Goal: Task Accomplishment & Management: Use online tool/utility

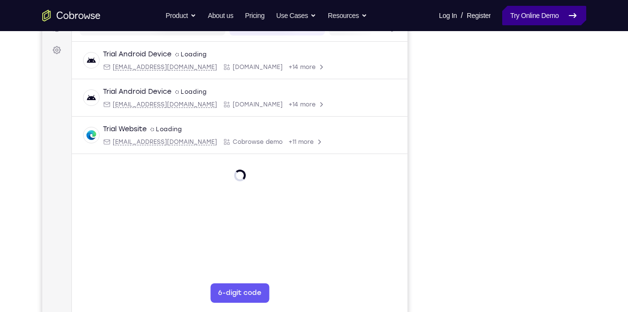
click at [538, 18] on link "Try Online Demo" at bounding box center [545, 15] width 84 height 19
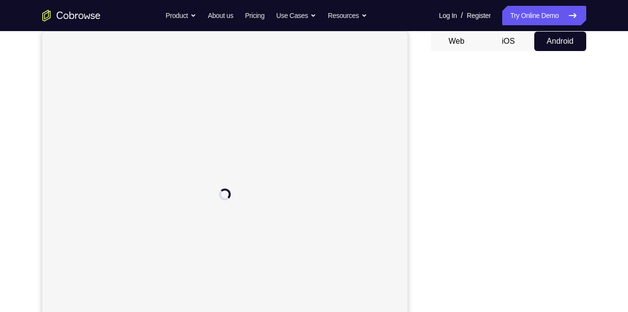
click at [466, 48] on button "Web" at bounding box center [457, 41] width 52 height 19
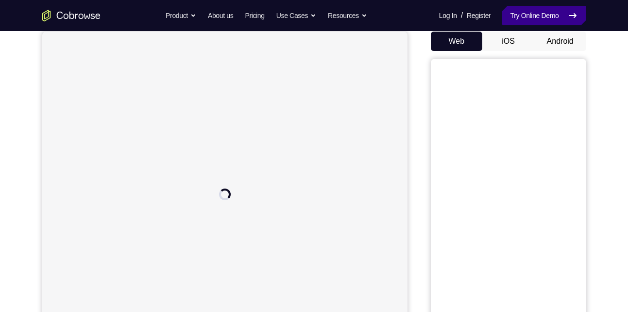
click at [539, 21] on link "Try Online Demo" at bounding box center [545, 15] width 84 height 19
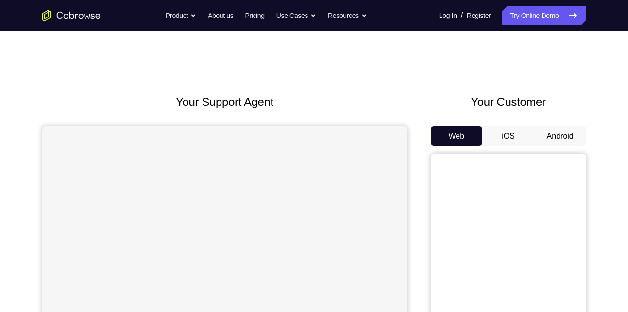
click at [561, 131] on button "Android" at bounding box center [561, 135] width 52 height 19
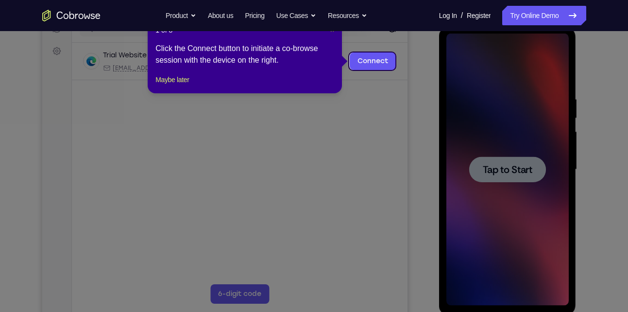
click at [333, 34] on span "×" at bounding box center [332, 30] width 4 height 8
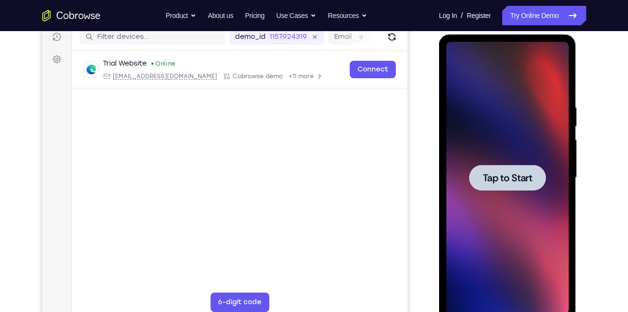
click at [508, 161] on div at bounding box center [508, 178] width 122 height 272
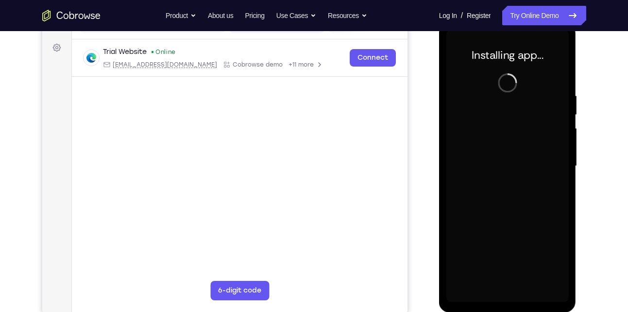
scroll to position [138, 0]
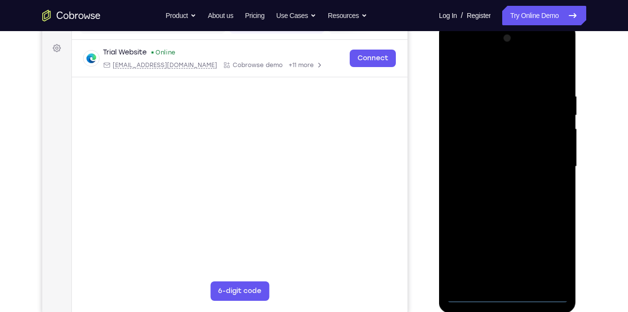
click at [512, 295] on div at bounding box center [508, 167] width 122 height 272
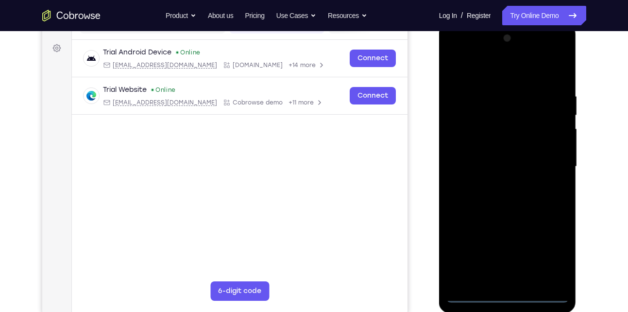
click at [508, 294] on div at bounding box center [508, 167] width 122 height 272
click at [554, 243] on div at bounding box center [508, 167] width 122 height 272
click at [554, 252] on div at bounding box center [508, 167] width 122 height 272
click at [454, 55] on div at bounding box center [508, 167] width 122 height 272
click at [546, 160] on div at bounding box center [508, 167] width 122 height 272
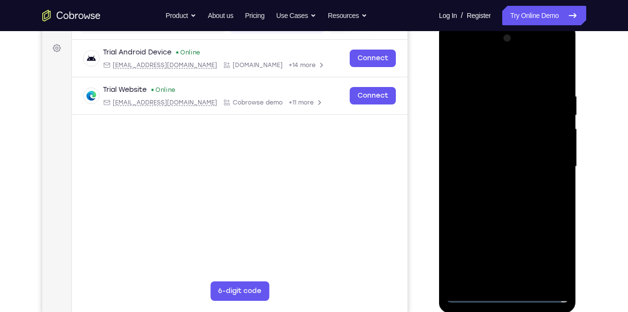
click at [495, 182] on div at bounding box center [508, 167] width 122 height 272
click at [517, 217] on div at bounding box center [508, 167] width 122 height 272
click at [495, 162] on div at bounding box center [508, 167] width 122 height 272
click at [498, 169] on div at bounding box center [508, 167] width 122 height 272
click at [509, 165] on div at bounding box center [508, 167] width 122 height 272
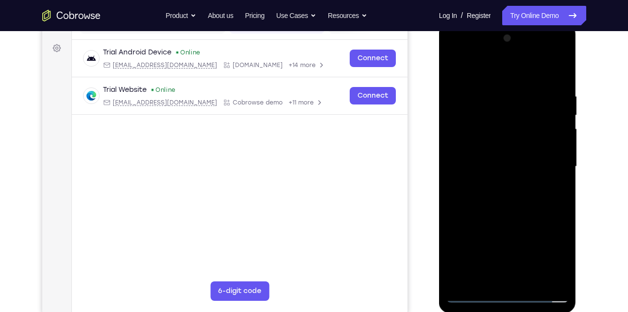
click at [522, 177] on div at bounding box center [508, 167] width 122 height 272
click at [529, 77] on div at bounding box center [508, 167] width 122 height 272
click at [532, 70] on div at bounding box center [508, 167] width 122 height 272
click at [531, 70] on div at bounding box center [508, 167] width 122 height 272
click at [507, 86] on div at bounding box center [508, 167] width 122 height 272
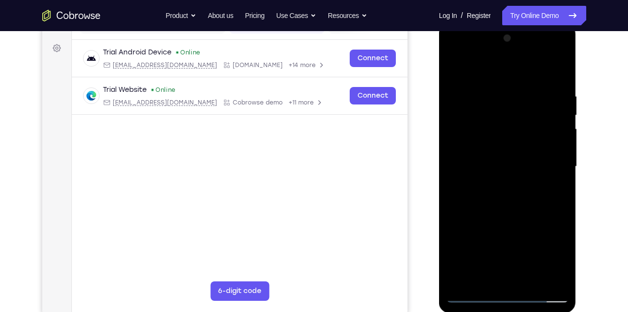
click at [510, 214] on div at bounding box center [508, 167] width 122 height 272
click at [534, 139] on div at bounding box center [508, 167] width 122 height 272
drag, startPoint x: 534, startPoint y: 227, endPoint x: 525, endPoint y: 83, distance: 145.1
click at [525, 83] on div at bounding box center [508, 167] width 122 height 272
click at [522, 275] on div at bounding box center [508, 167] width 122 height 272
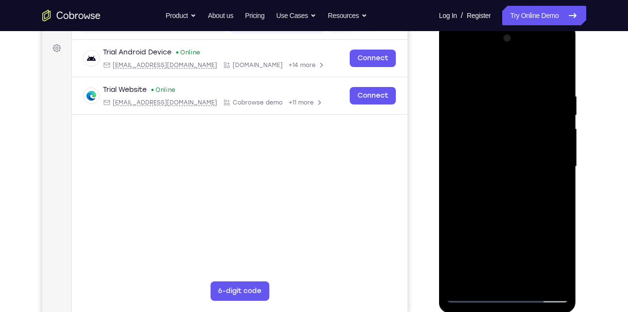
click at [479, 145] on div at bounding box center [508, 167] width 122 height 272
click at [475, 152] on div at bounding box center [508, 167] width 122 height 272
click at [533, 188] on div at bounding box center [508, 167] width 122 height 272
click at [504, 134] on div at bounding box center [508, 167] width 122 height 272
click at [511, 137] on div at bounding box center [508, 167] width 122 height 272
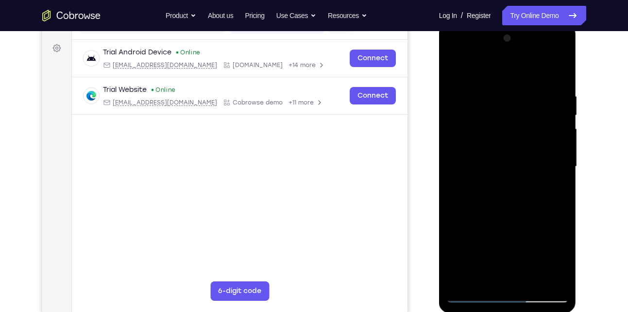
click at [459, 54] on div at bounding box center [508, 167] width 122 height 272
click at [468, 135] on div at bounding box center [508, 167] width 122 height 272
click at [476, 82] on div at bounding box center [508, 167] width 122 height 272
click at [512, 140] on div at bounding box center [508, 167] width 122 height 272
click at [454, 52] on div at bounding box center [508, 167] width 122 height 272
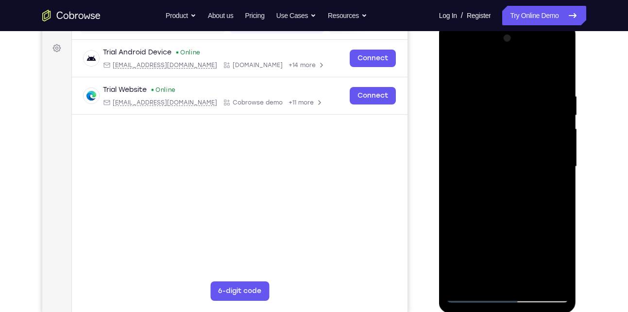
click at [466, 133] on div at bounding box center [508, 167] width 122 height 272
click at [500, 185] on div at bounding box center [508, 167] width 122 height 272
click at [518, 213] on div at bounding box center [508, 167] width 122 height 272
click at [497, 159] on div at bounding box center [508, 167] width 122 height 272
click at [518, 139] on div at bounding box center [508, 167] width 122 height 272
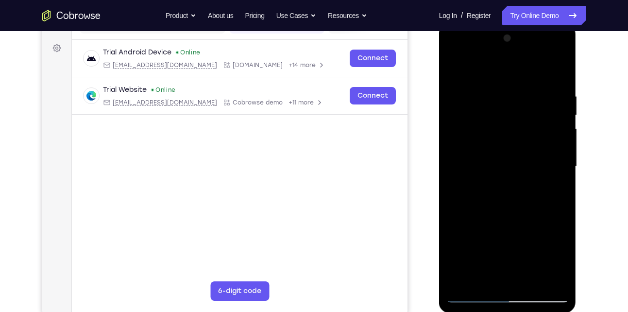
click at [520, 138] on div at bounding box center [508, 167] width 122 height 272
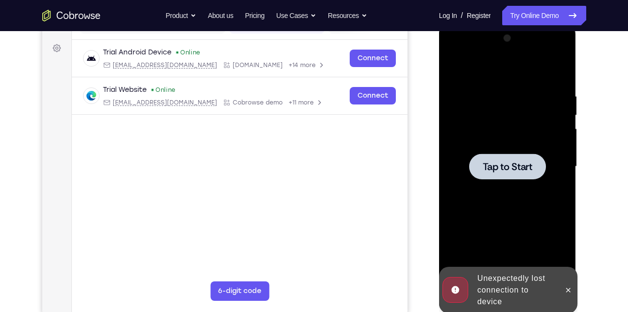
click at [503, 139] on div at bounding box center [508, 167] width 122 height 272
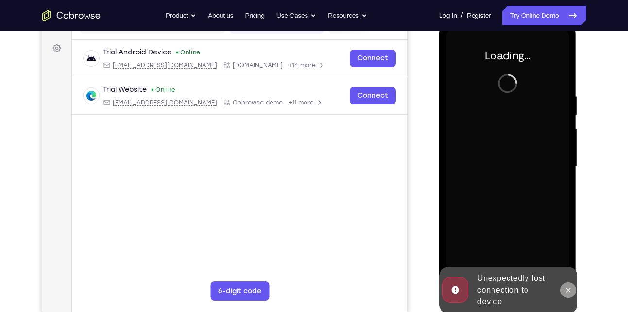
click at [570, 289] on icon at bounding box center [569, 290] width 8 height 8
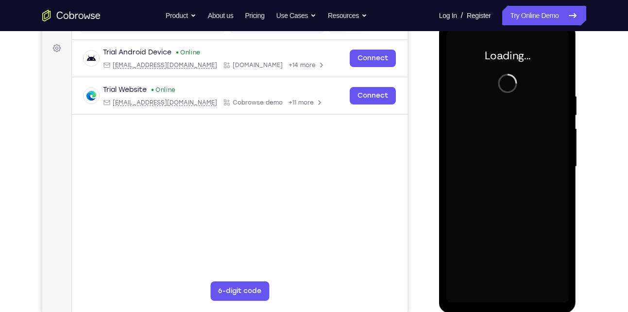
scroll to position [138, 0]
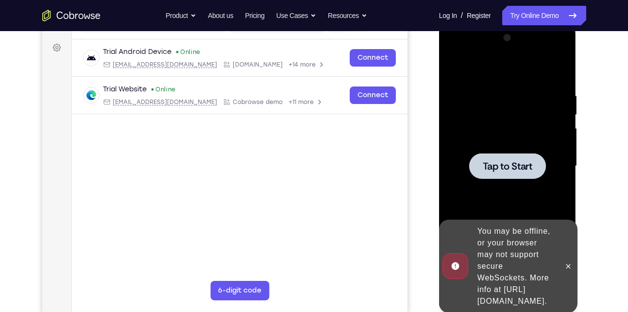
click at [481, 160] on div at bounding box center [507, 166] width 77 height 26
click at [569, 264] on icon at bounding box center [569, 266] width 4 height 4
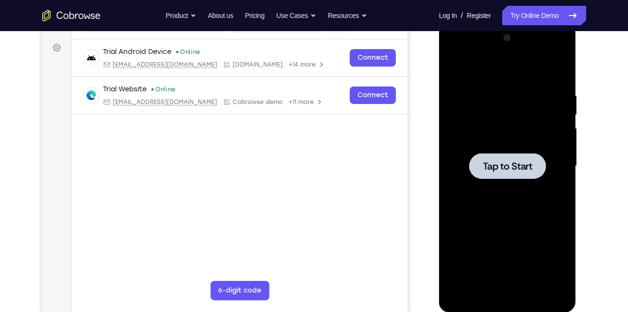
click at [512, 143] on div at bounding box center [508, 166] width 122 height 272
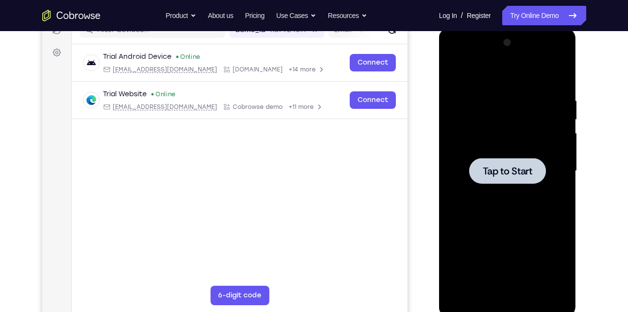
scroll to position [0, 0]
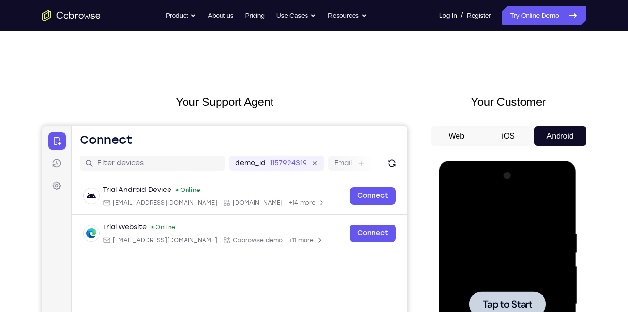
click at [465, 133] on button "Web" at bounding box center [457, 135] width 52 height 19
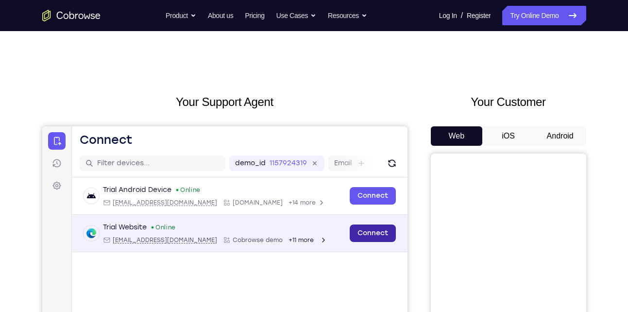
click at [364, 236] on link "Connect" at bounding box center [372, 233] width 46 height 17
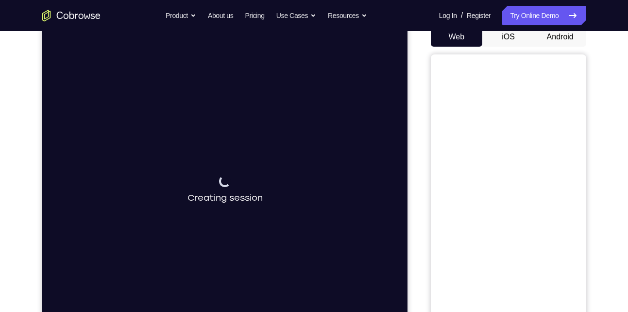
scroll to position [100, 0]
click at [566, 42] on button "Android" at bounding box center [561, 36] width 52 height 19
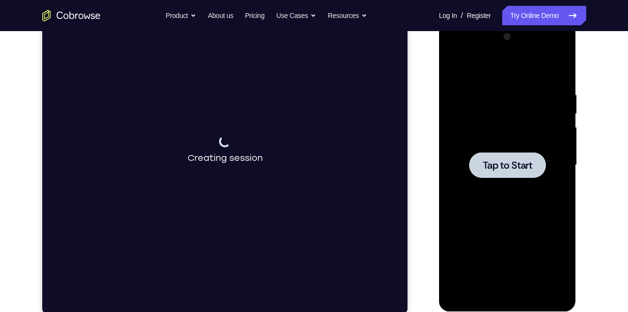
scroll to position [139, 0]
click at [530, 213] on div at bounding box center [508, 165] width 122 height 272
drag, startPoint x: 530, startPoint y: 173, endPoint x: 530, endPoint y: 213, distance: 39.9
click at [530, 213] on div at bounding box center [508, 165] width 122 height 272
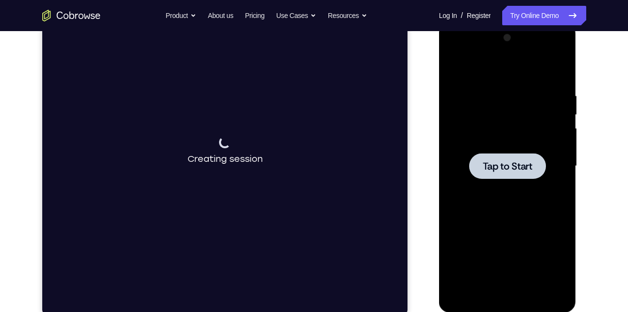
click at [530, 213] on div at bounding box center [508, 166] width 122 height 272
drag, startPoint x: 530, startPoint y: 213, endPoint x: 503, endPoint y: 119, distance: 98.5
click at [503, 119] on div at bounding box center [508, 166] width 122 height 272
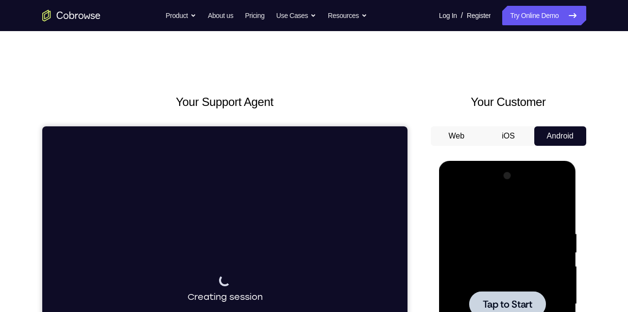
click at [528, 144] on button "iOS" at bounding box center [509, 135] width 52 height 19
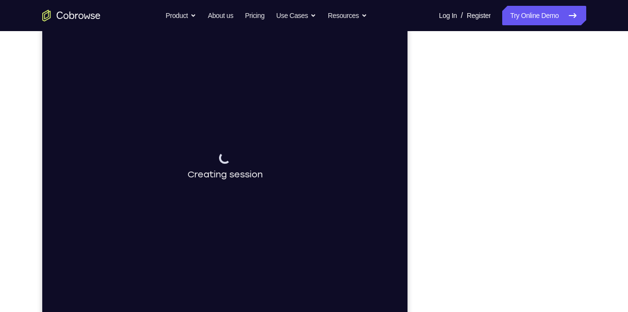
scroll to position [75, 0]
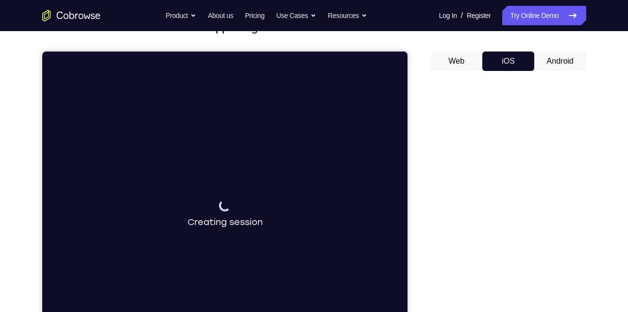
click at [565, 61] on button "Android" at bounding box center [561, 61] width 52 height 19
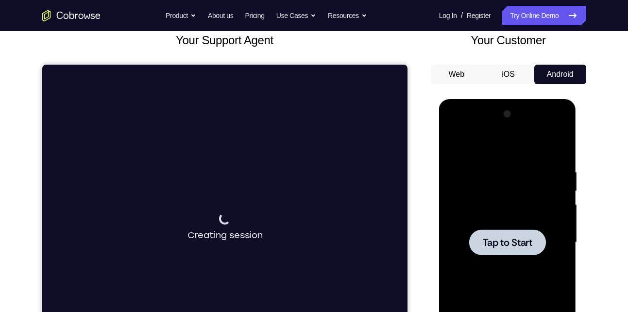
scroll to position [62, 0]
